Goal: Task Accomplishment & Management: Complete application form

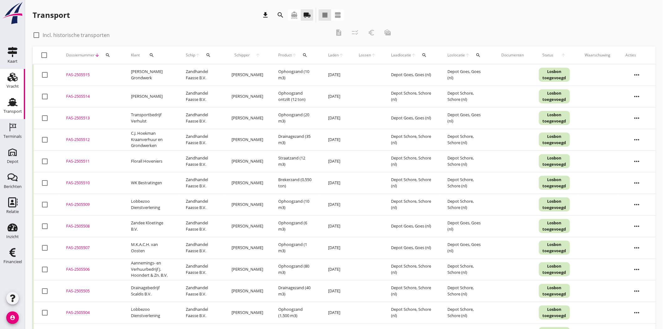
click at [7, 89] on div "Vracht" at bounding box center [13, 86] width 12 height 9
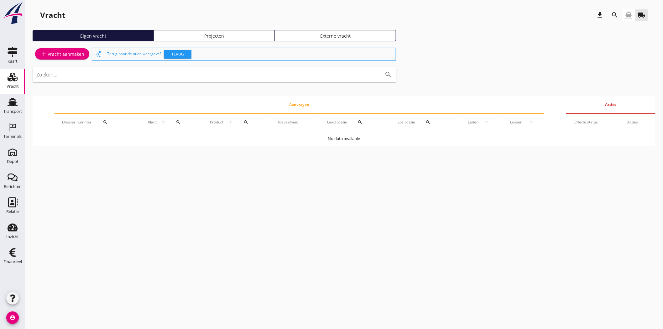
click at [206, 37] on div "Projecten" at bounding box center [215, 36] width 116 height 7
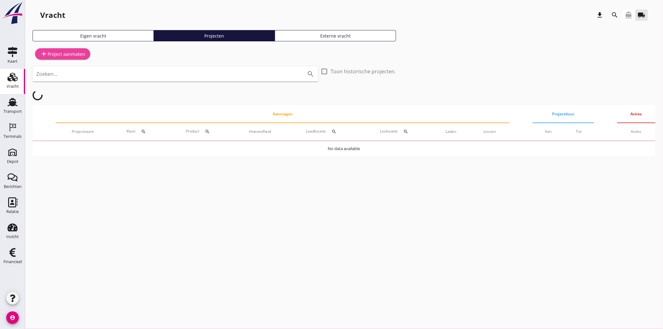
click at [68, 56] on div "add Project aanmaken" at bounding box center [62, 54] width 45 height 8
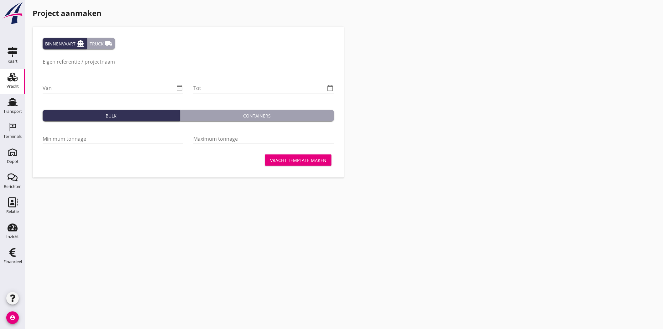
click at [101, 39] on button "Truck local_shipping" at bounding box center [101, 43] width 28 height 11
click at [66, 59] on input "Eigen referentie / projectnaam" at bounding box center [114, 62] width 143 height 10
